Goal: Task Accomplishment & Management: Manage account settings

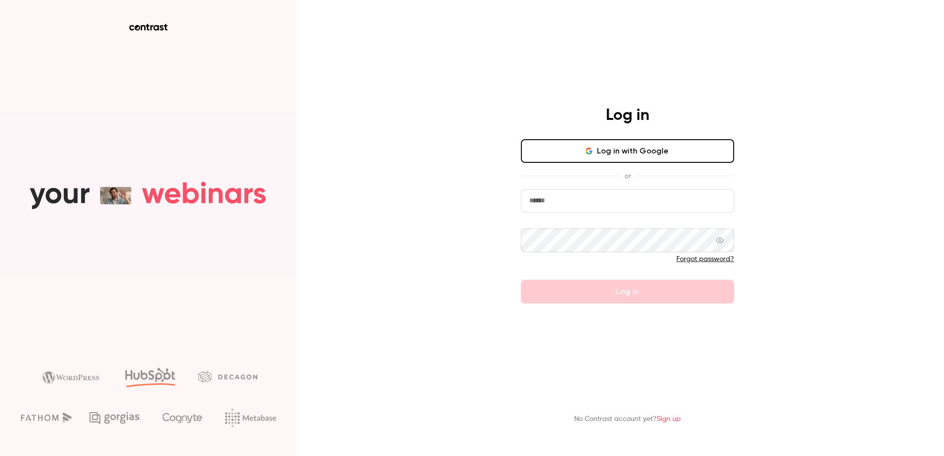
click at [633, 213] on input "email" at bounding box center [627, 201] width 213 height 24
type input "**********"
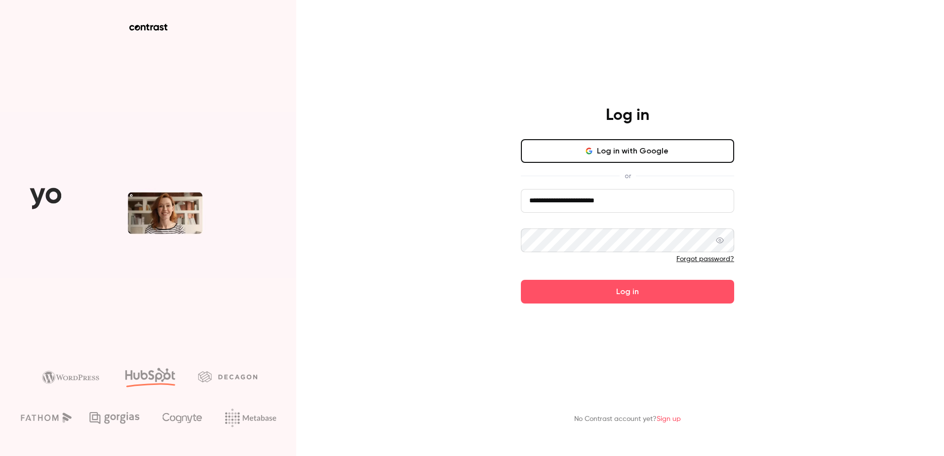
click at [521, 280] on button "Log in" at bounding box center [627, 292] width 213 height 24
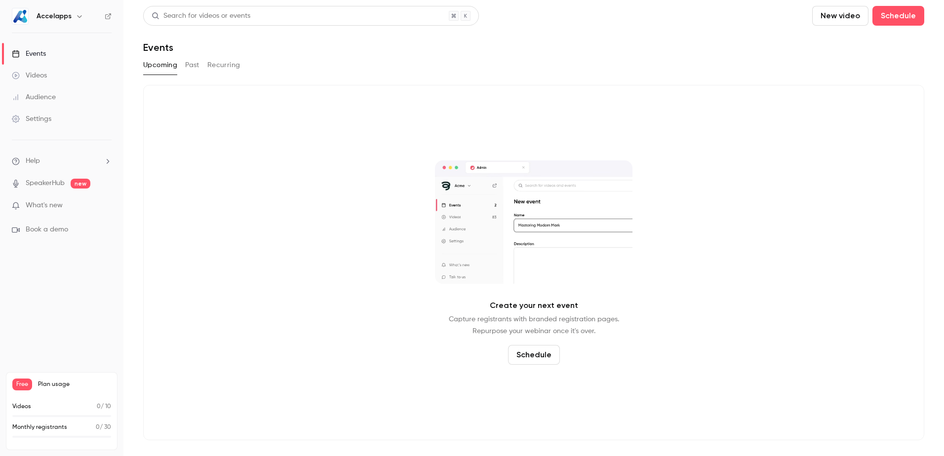
click at [193, 67] on button "Past" at bounding box center [192, 65] width 14 height 16
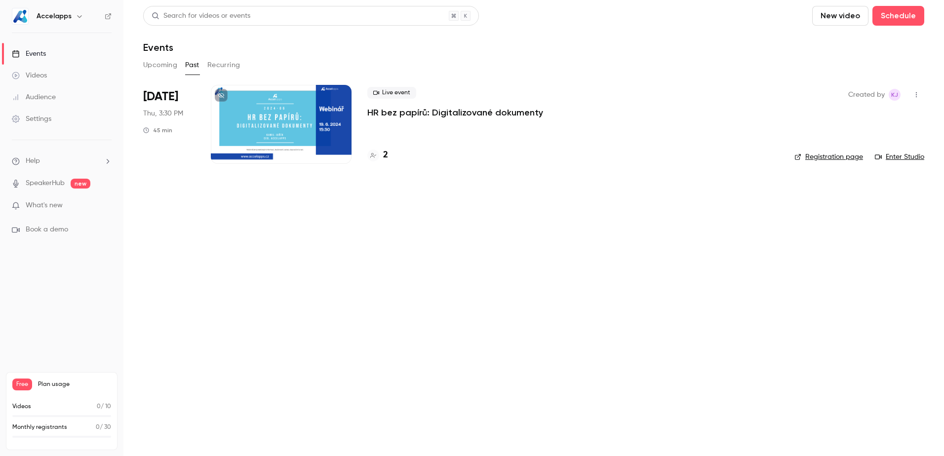
click at [288, 115] on div at bounding box center [281, 124] width 141 height 79
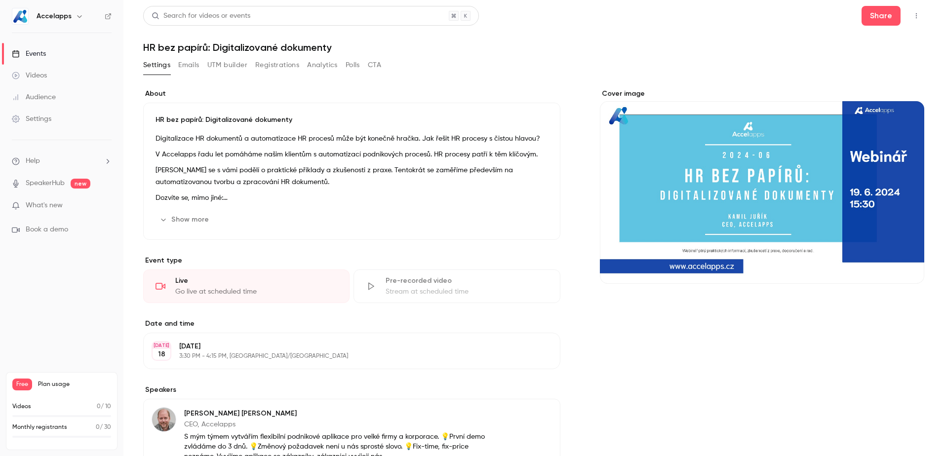
click at [196, 66] on button "Emails" at bounding box center [188, 65] width 21 height 16
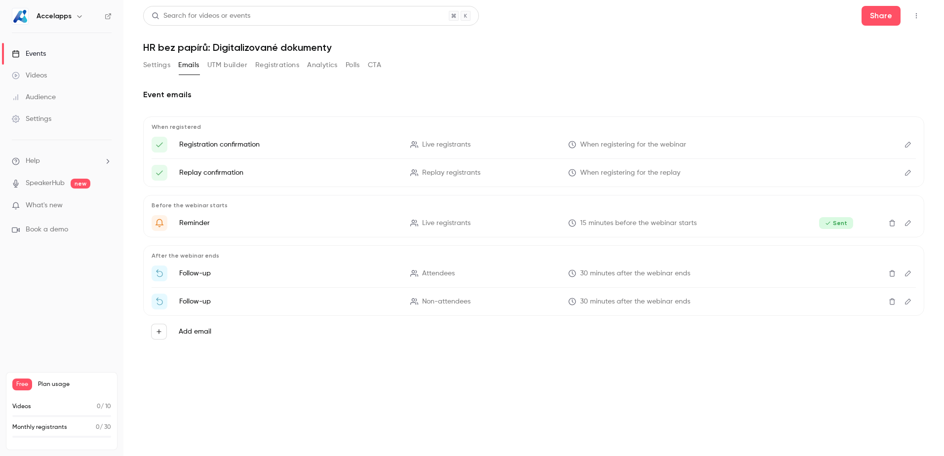
click at [162, 65] on button "Settings" at bounding box center [156, 65] width 27 height 16
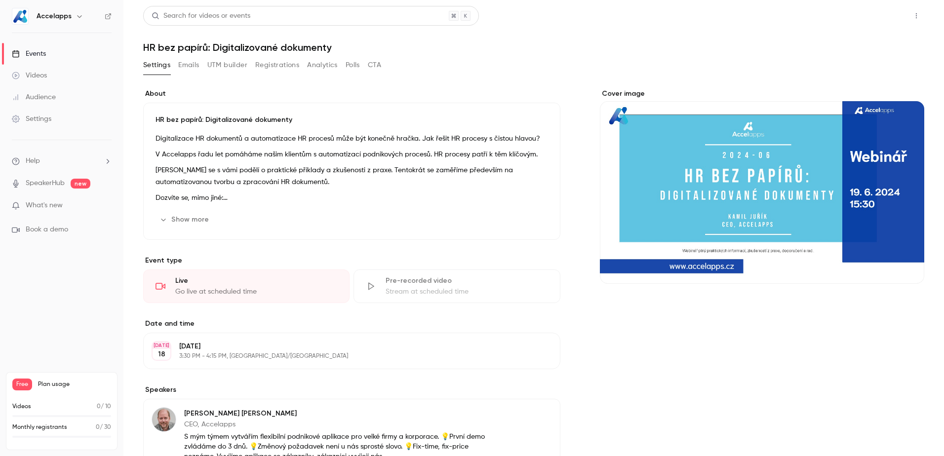
click at [881, 14] on button "Share" at bounding box center [881, 16] width 39 height 20
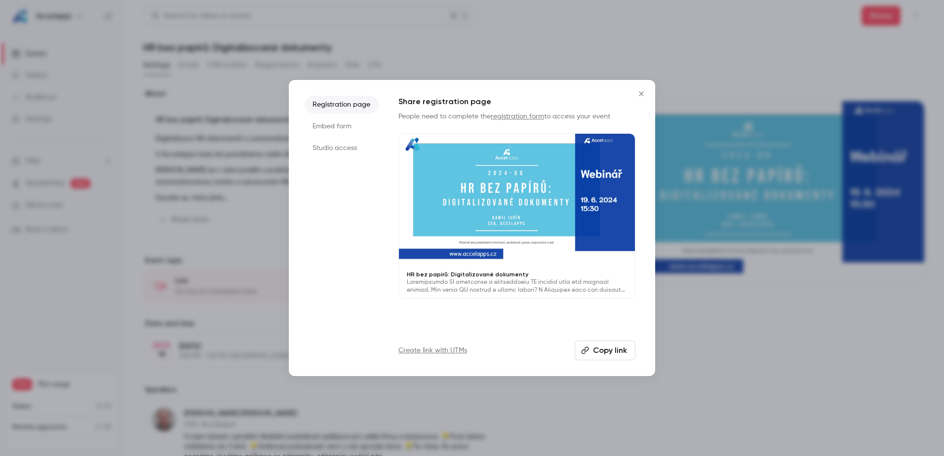
click at [341, 124] on li "Embed form" at bounding box center [342, 127] width 74 height 18
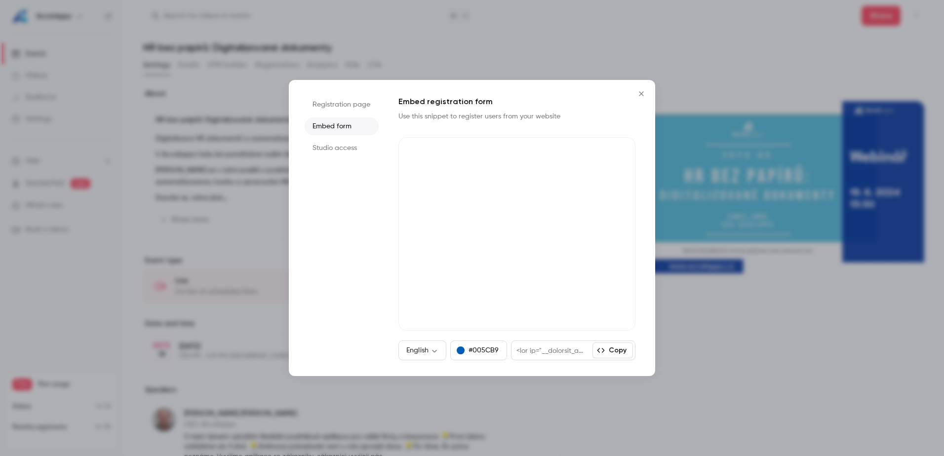
click at [341, 148] on li "Studio access" at bounding box center [342, 148] width 74 height 18
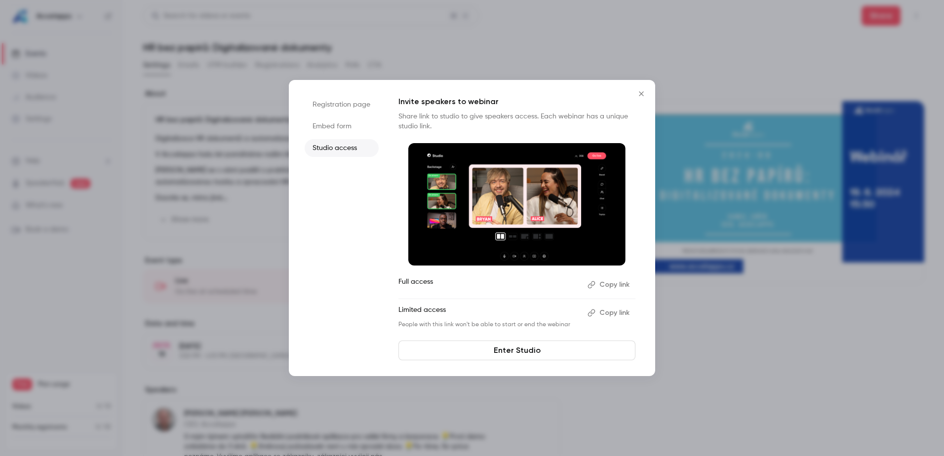
click at [350, 104] on li "Registration page" at bounding box center [342, 105] width 74 height 18
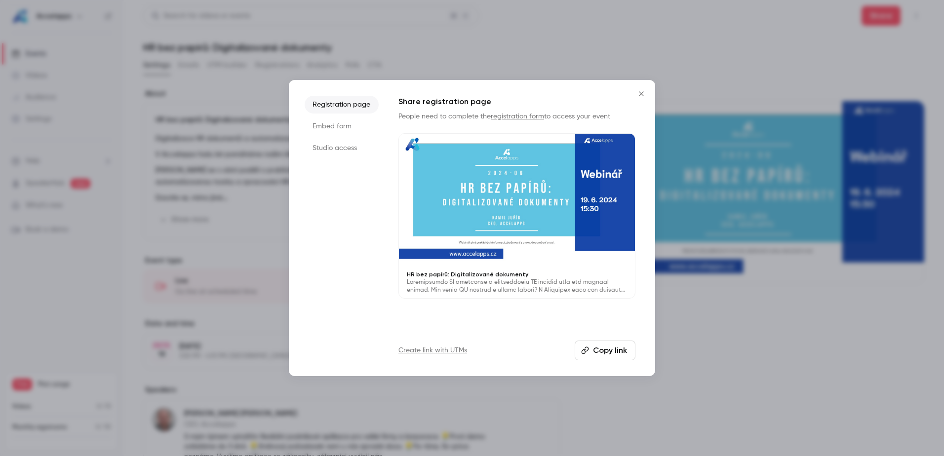
click at [604, 350] on button "Copy link" at bounding box center [605, 351] width 61 height 20
click at [644, 91] on icon "Close" at bounding box center [642, 94] width 12 height 8
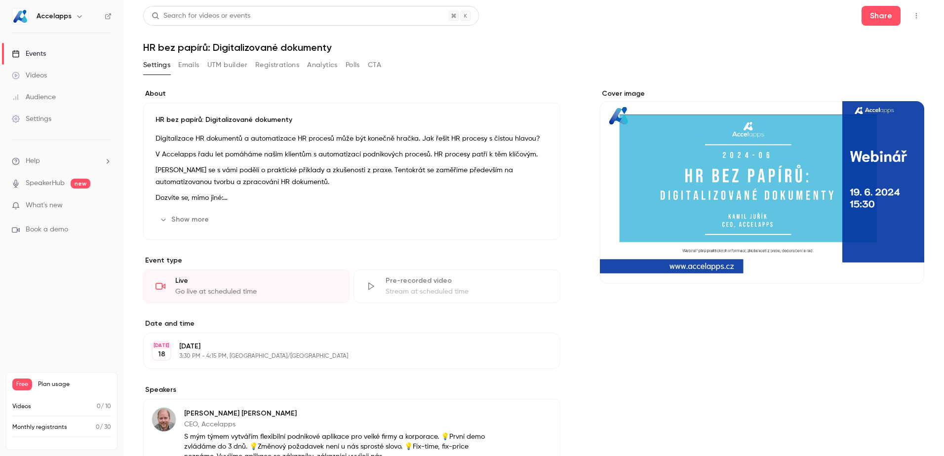
click at [46, 76] on div "Videos" at bounding box center [29, 76] width 35 height 10
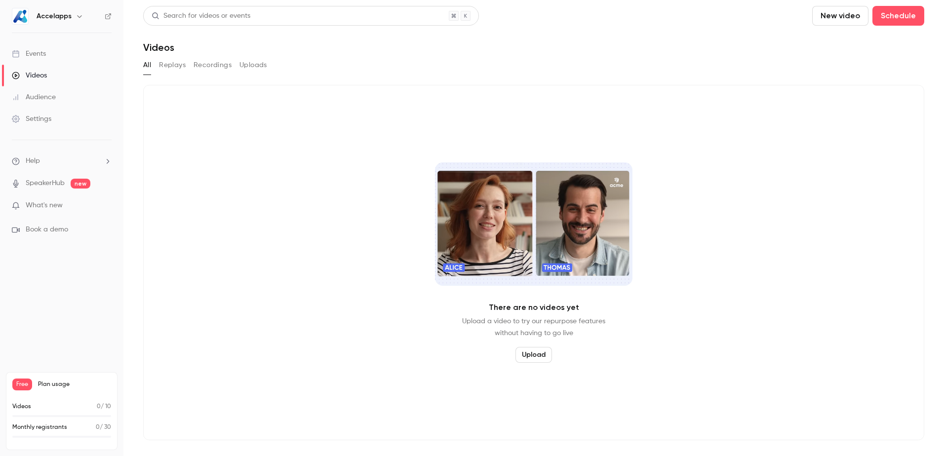
click at [175, 65] on button "Replays" at bounding box center [172, 65] width 27 height 16
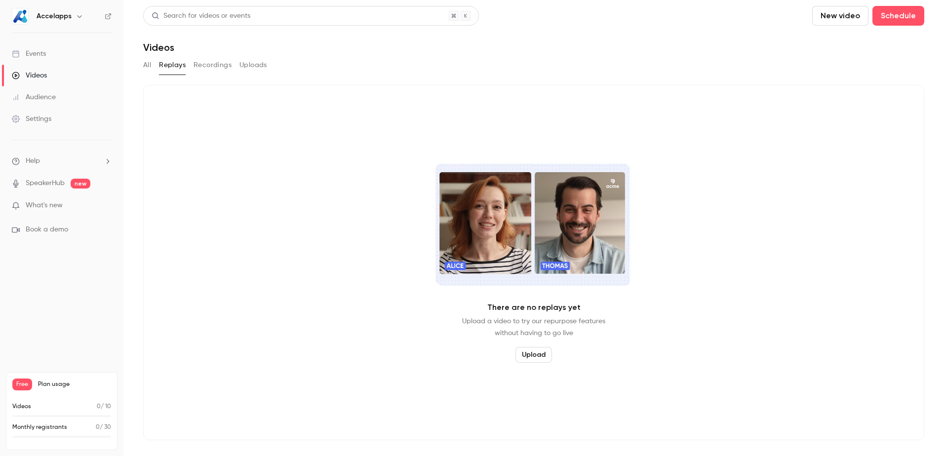
click at [219, 68] on button "Recordings" at bounding box center [213, 65] width 38 height 16
click at [248, 71] on button "Uploads" at bounding box center [254, 65] width 28 height 16
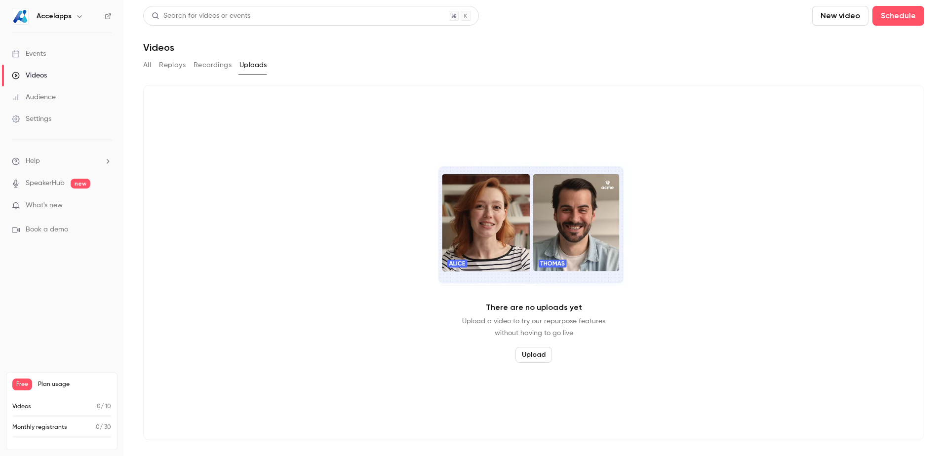
click at [53, 100] on div "Audience" at bounding box center [34, 97] width 44 height 10
